Goal: Task Accomplishment & Management: Complete application form

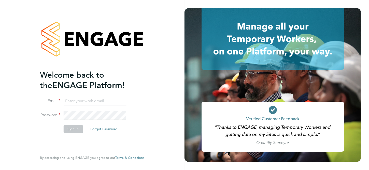
click at [95, 101] on input at bounding box center [94, 101] width 63 height 9
type input "Katie.Macpherson@hays.com"
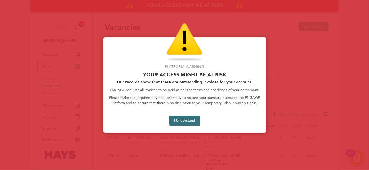
click at [180, 123] on button "I Understand" at bounding box center [184, 121] width 31 height 10
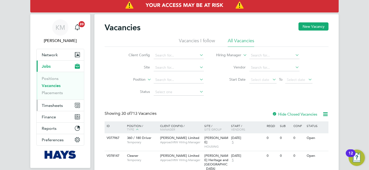
click at [52, 105] on span "Timesheets" at bounding box center [52, 105] width 21 height 5
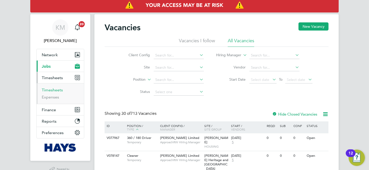
click at [52, 90] on link "Timesheets" at bounding box center [52, 90] width 21 height 5
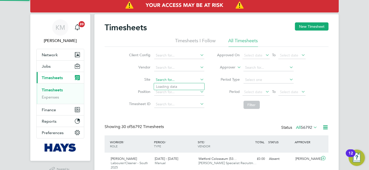
click at [183, 78] on input at bounding box center [179, 79] width 50 height 7
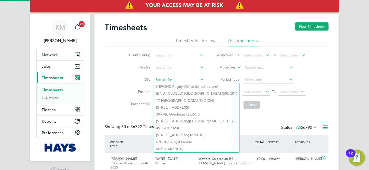
click at [183, 78] on input at bounding box center [179, 79] width 50 height 7
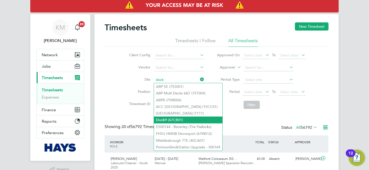
click at [183, 118] on li "Dock 9 (67CB01)" at bounding box center [188, 120] width 68 height 7
type input "Dock 9 (67CB01)"
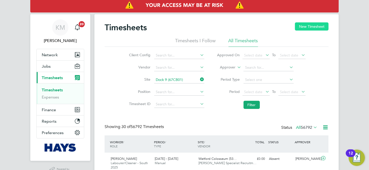
click at [307, 27] on button "New Timesheet" at bounding box center [312, 26] width 34 height 8
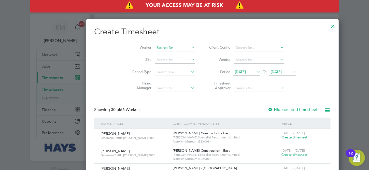
click at [155, 48] on input at bounding box center [175, 47] width 40 height 7
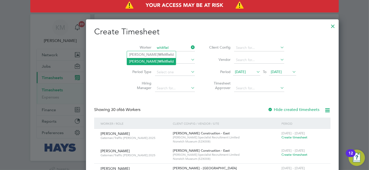
click at [158, 59] on b "Whitfiel" at bounding box center [164, 61] width 13 height 4
type input "David Whitfield"
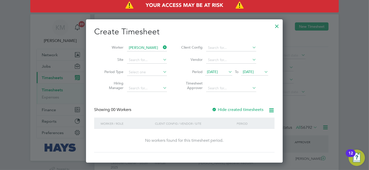
click at [227, 72] on icon at bounding box center [227, 71] width 0 height 7
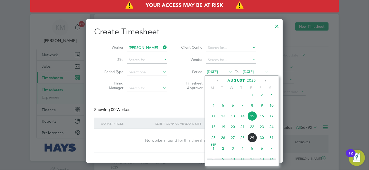
click at [227, 72] on icon at bounding box center [227, 71] width 0 height 7
click at [214, 142] on span "25" at bounding box center [214, 138] width 10 height 10
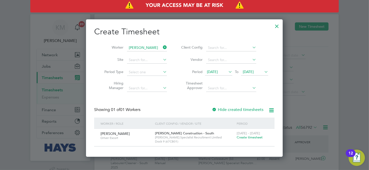
click at [263, 71] on icon at bounding box center [263, 71] width 0 height 7
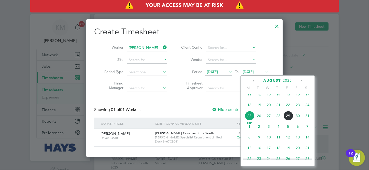
click at [290, 120] on span "29" at bounding box center [288, 116] width 10 height 10
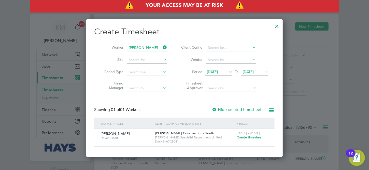
click at [241, 137] on span "Create timesheet" at bounding box center [250, 137] width 26 height 4
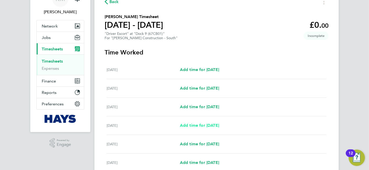
click at [194, 127] on span "Add time for Tue 26 Aug" at bounding box center [199, 125] width 39 height 5
select select "30"
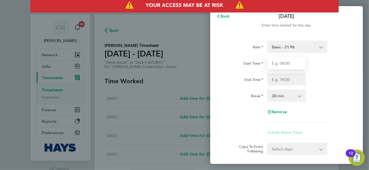
click at [287, 64] on input "Start Time" at bounding box center [286, 63] width 39 height 12
type input "05:30"
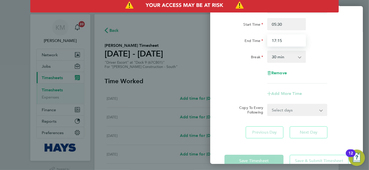
type input "17:15"
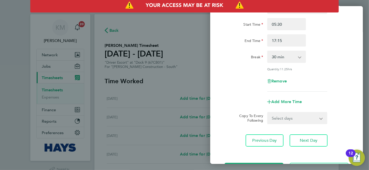
click at [311, 96] on div "Add More Time" at bounding box center [286, 102] width 128 height 12
click at [307, 138] on span "Next Day" at bounding box center [309, 140] width 18 height 5
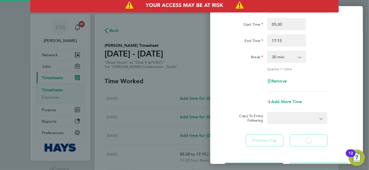
select select "30"
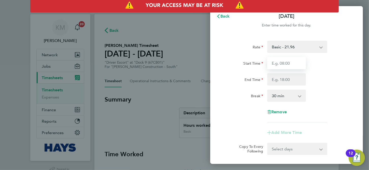
click at [287, 67] on input "Start Time" at bounding box center [286, 63] width 39 height 12
type input "05:30"
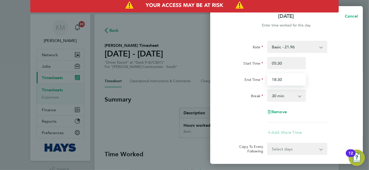
type input "18:30"
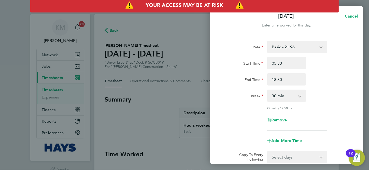
click at [304, 116] on div "Remove" at bounding box center [286, 120] width 43 height 12
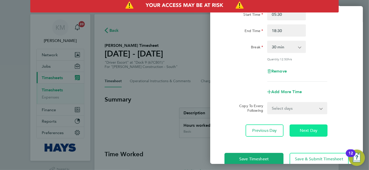
click at [298, 132] on button "Next Day" at bounding box center [309, 130] width 38 height 12
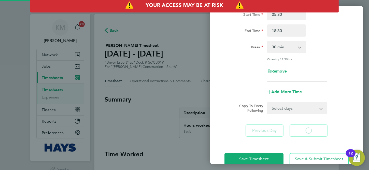
select select "30"
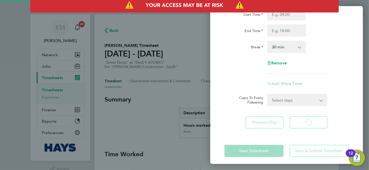
select select "30"
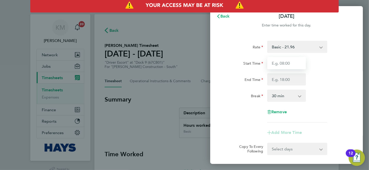
click at [294, 64] on input "Start Time" at bounding box center [286, 63] width 39 height 12
type input "05:30"
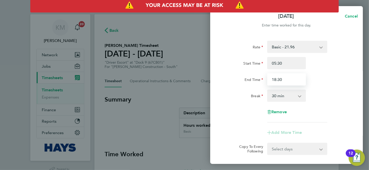
scroll to position [51, 0]
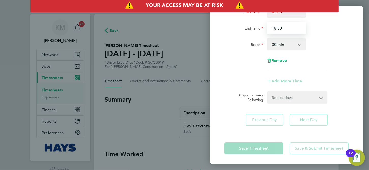
type input "18:30"
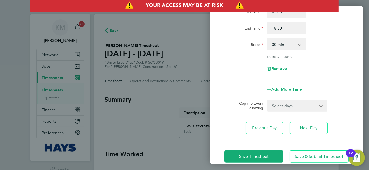
click at [309, 50] on div "Break 0 min 15 min 30 min 45 min 60 min 75 min 90 min" at bounding box center [286, 44] width 128 height 12
click at [303, 123] on button "Next Day" at bounding box center [309, 128] width 38 height 12
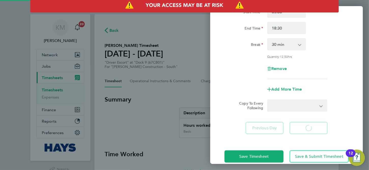
scroll to position [39, 0]
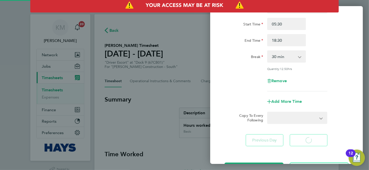
select select "30"
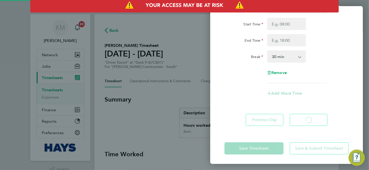
select select "30"
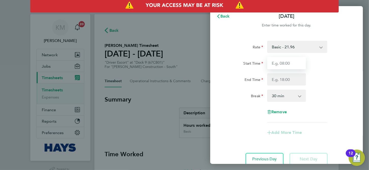
click at [296, 65] on input "Start Time" at bounding box center [286, 63] width 39 height 12
type input "05:30"
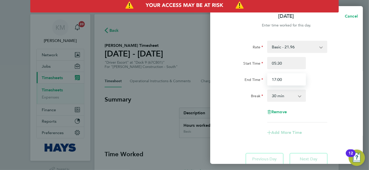
type input "17:00"
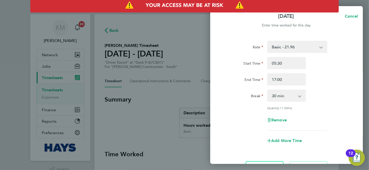
click at [311, 72] on div "Start Time 05:30 End Time 17:00" at bounding box center [286, 71] width 128 height 28
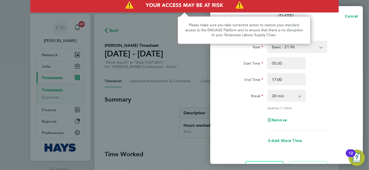
click at [153, 5] on img "Access At Risk" at bounding box center [184, 5] width 308 height 14
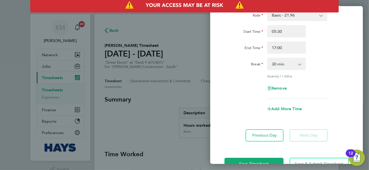
scroll to position [32, 0]
click at [258, 138] on button "Previous Day" at bounding box center [265, 135] width 38 height 12
select select "30"
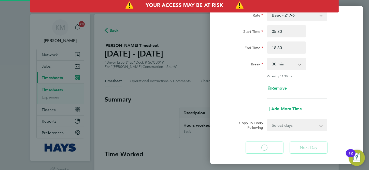
select select "30"
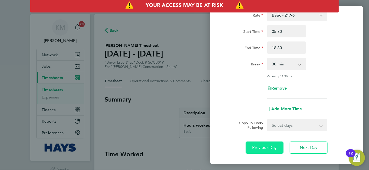
click at [262, 144] on button "Previous Day" at bounding box center [265, 147] width 38 height 12
select select "30"
click at [262, 144] on button "Previous Day" at bounding box center [265, 147] width 38 height 12
select select "30"
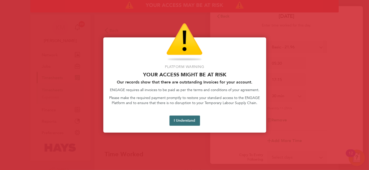
click at [186, 123] on button "I Understand" at bounding box center [184, 121] width 31 height 10
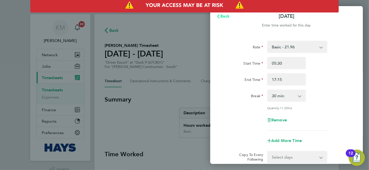
click at [226, 20] on button "Back" at bounding box center [223, 16] width 24 height 10
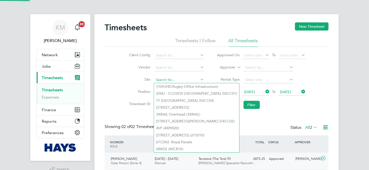
click at [195, 80] on input at bounding box center [179, 79] width 50 height 7
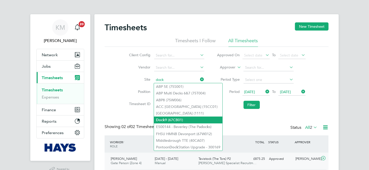
click at [189, 118] on li "Dock 9 (67CB01)" at bounding box center [188, 120] width 68 height 7
type input "Dock 9 (67CB01)"
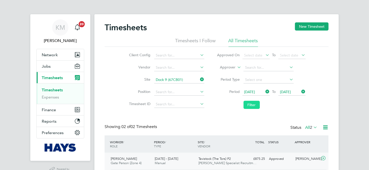
click at [256, 106] on button "Filter" at bounding box center [252, 105] width 16 height 8
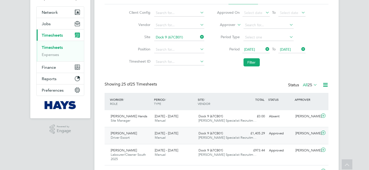
click at [238, 134] on div "Dock 9 (67CB01) Hays Specialist Recruitm…" at bounding box center [219, 135] width 44 height 13
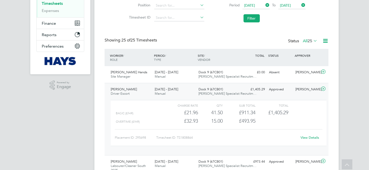
click at [307, 138] on link "View Details" at bounding box center [310, 137] width 19 height 4
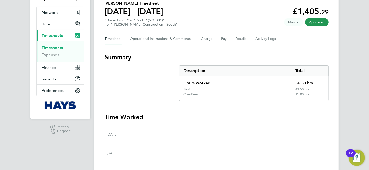
scroll to position [45, 0]
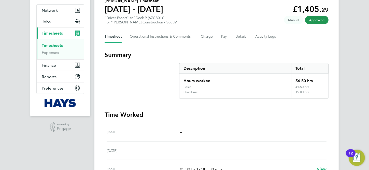
click at [266, 145] on div "[DATE] –" at bounding box center [217, 150] width 220 height 19
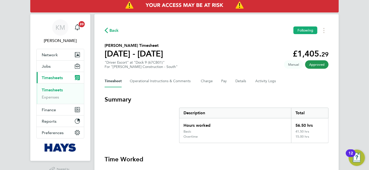
click at [110, 30] on span "Back" at bounding box center [113, 30] width 9 height 6
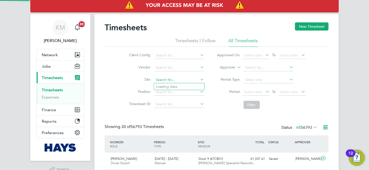
click at [194, 81] on input at bounding box center [179, 79] width 50 height 7
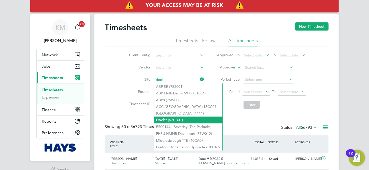
click at [191, 122] on li "Dock 9 (67CB01)" at bounding box center [188, 120] width 68 height 7
type input "Dock 9 (67CB01)"
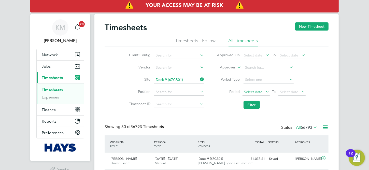
click at [255, 90] on span "Select date" at bounding box center [253, 92] width 18 height 5
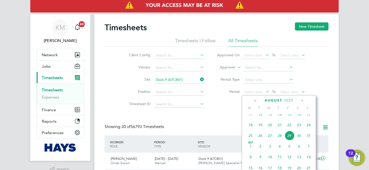
click at [251, 127] on span "18" at bounding box center [251, 125] width 10 height 10
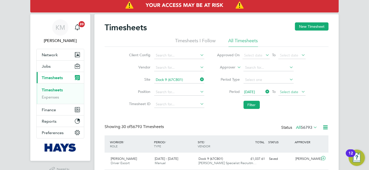
click at [300, 91] on span "Select date" at bounding box center [291, 92] width 27 height 7
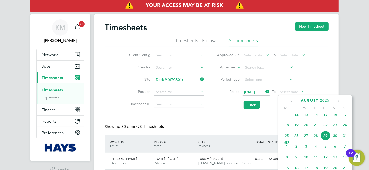
click at [325, 128] on span "22" at bounding box center [326, 125] width 10 height 10
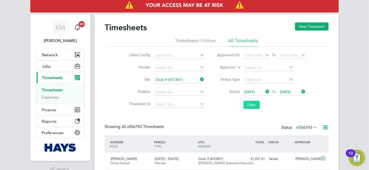
click at [252, 106] on button "Filter" at bounding box center [252, 105] width 16 height 8
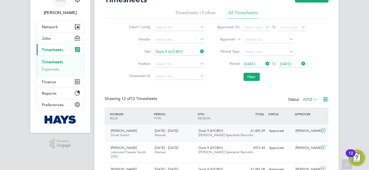
click at [246, 136] on div "David Whitfield Driver Escort 16 - 22 Aug 2025 16 - 22 Aug 2025 Manual Dock 9 (…" at bounding box center [217, 133] width 224 height 17
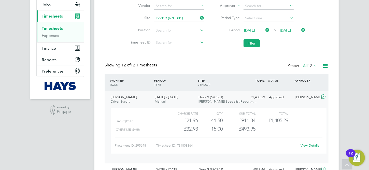
click at [255, 30] on span "18 Aug 2025" at bounding box center [249, 30] width 11 height 5
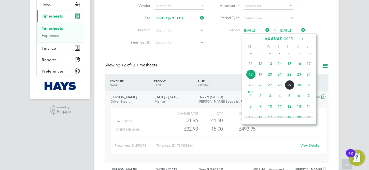
click at [250, 58] on span "4" at bounding box center [251, 53] width 10 height 10
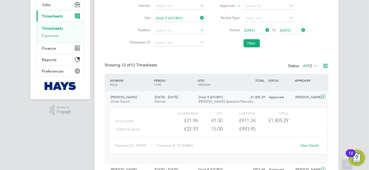
click at [286, 30] on span "22 Aug 2025" at bounding box center [285, 30] width 11 height 5
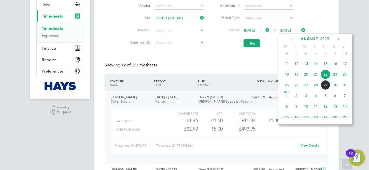
click at [326, 57] on span "8" at bounding box center [326, 53] width 10 height 10
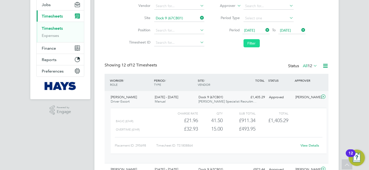
click at [248, 45] on button "Filter" at bounding box center [252, 43] width 16 height 8
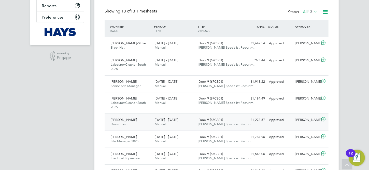
click at [293, 124] on div "Gareth Bothwick" at bounding box center [306, 120] width 26 height 8
click at [284, 126] on div "David Whitfield Driver Escort 2 - 8 Aug 2025 2 - 8 Aug 2025 Manual Dock 9 (67CB…" at bounding box center [217, 121] width 224 height 17
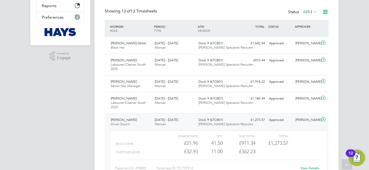
click at [323, 121] on icon at bounding box center [323, 119] width 6 height 4
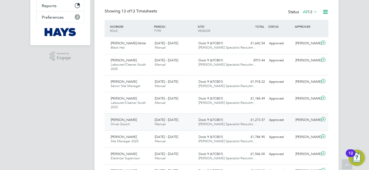
click at [323, 121] on icon at bounding box center [323, 119] width 6 height 4
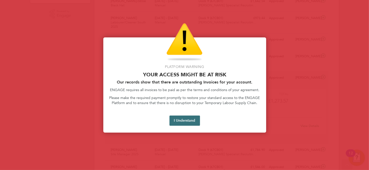
click at [188, 124] on button "I Understand" at bounding box center [184, 121] width 31 height 10
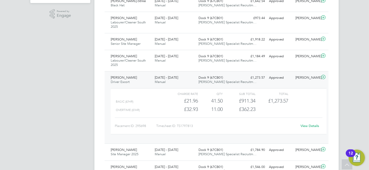
click at [223, 109] on div "£362.23" at bounding box center [239, 109] width 33 height 8
click at [121, 78] on span "David Whitfield" at bounding box center [124, 77] width 26 height 4
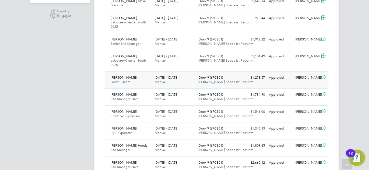
click at [121, 78] on span "David Whitfield" at bounding box center [124, 77] width 26 height 4
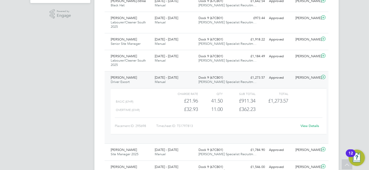
click at [312, 125] on link "View Details" at bounding box center [310, 126] width 19 height 4
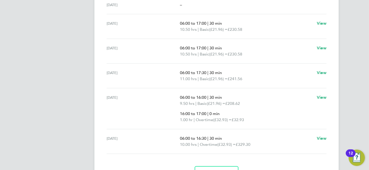
scroll to position [192, 0]
